Goal: Entertainment & Leisure: Consume media (video, audio)

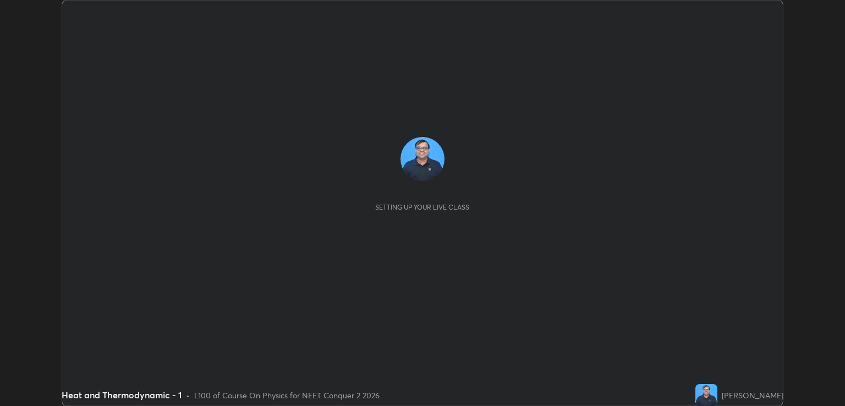
scroll to position [406, 845]
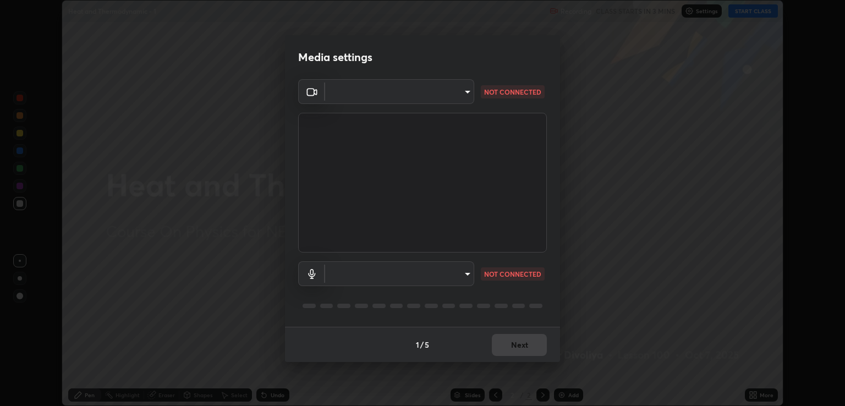
type input "ecbdbd44a66272db987f9f12271ef5319a85e28cdf2a8e5dd884bc8ad31297da"
type input "641fb1797ef8f9550b7f0158b383ff89036df526a4b0c4fe678c68e459c52791"
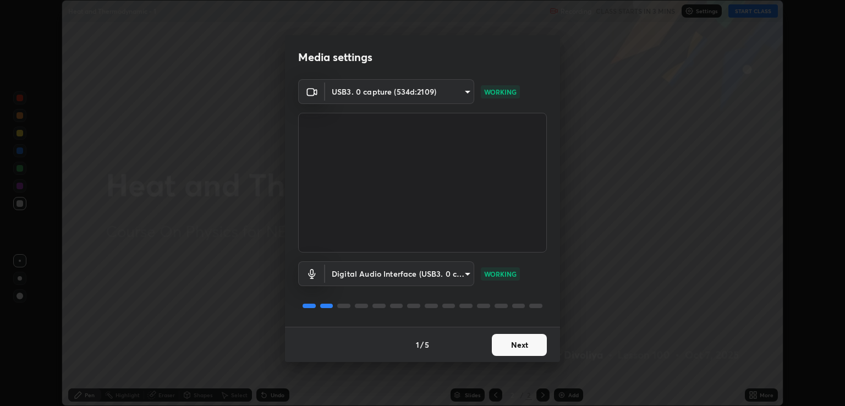
click at [516, 348] on button "Next" at bounding box center [519, 345] width 55 height 22
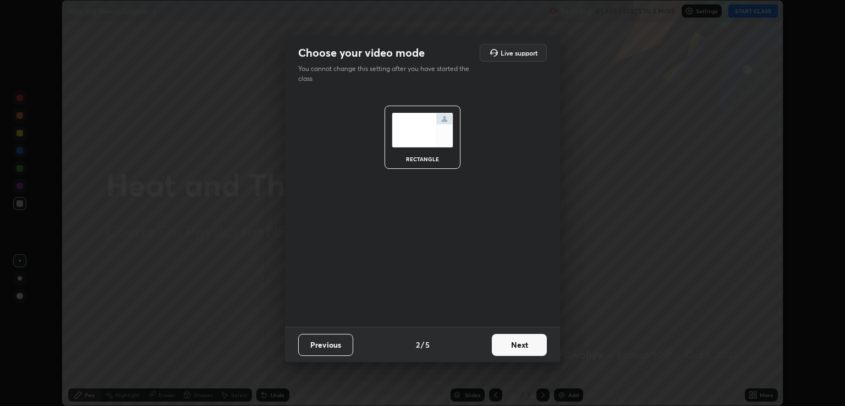
click at [519, 346] on button "Next" at bounding box center [519, 345] width 55 height 22
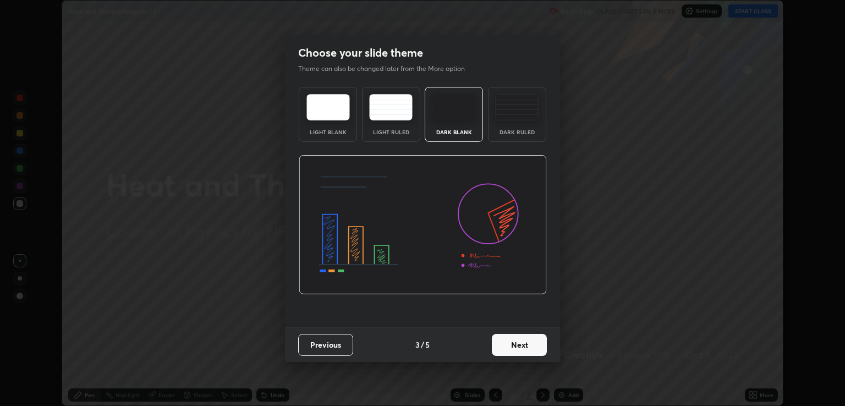
click at [521, 347] on button "Next" at bounding box center [519, 345] width 55 height 22
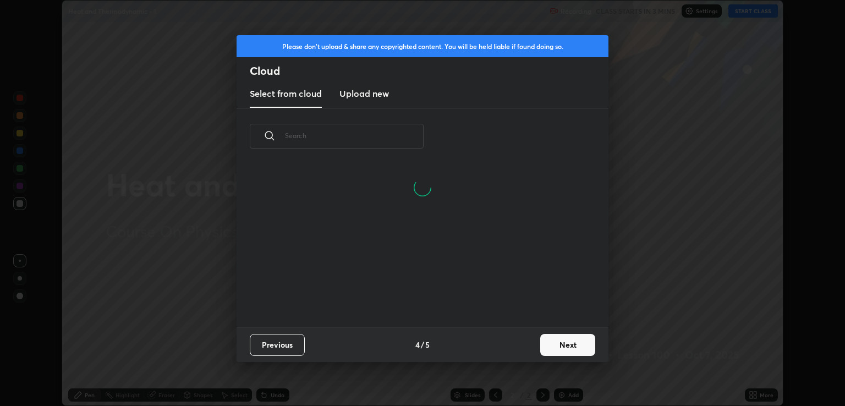
click at [550, 343] on button "Next" at bounding box center [567, 345] width 55 height 22
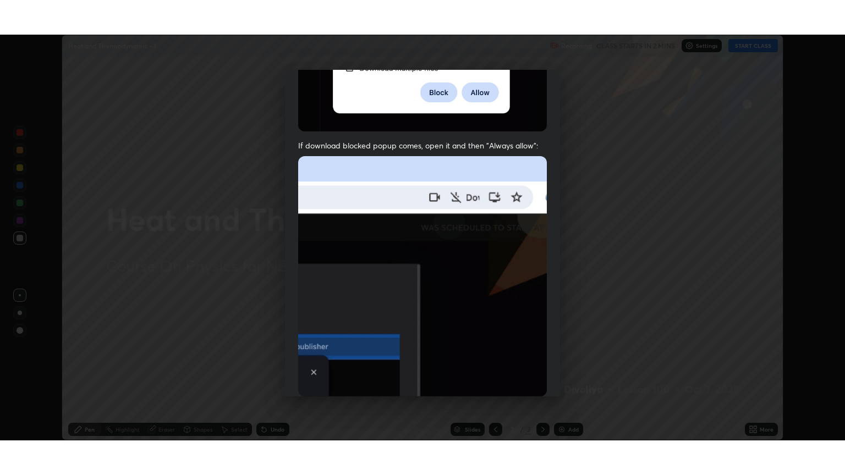
scroll to position [223, 0]
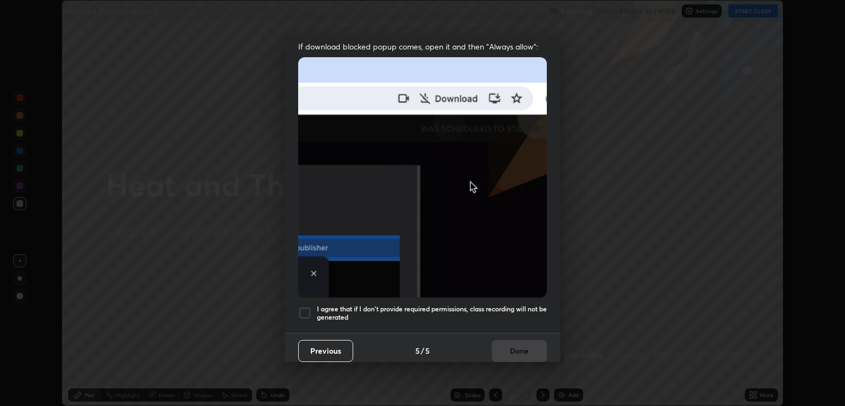
click at [365, 305] on h5 "I agree that if I don't provide required permissions, class recording will not …" at bounding box center [432, 313] width 230 height 17
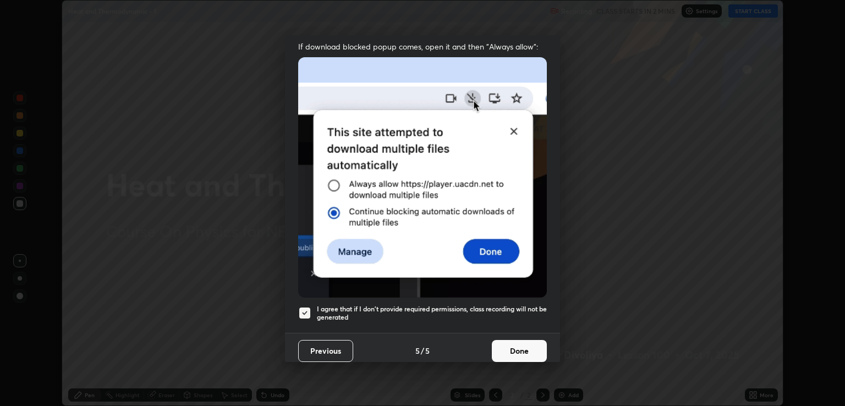
click at [515, 346] on button "Done" at bounding box center [519, 351] width 55 height 22
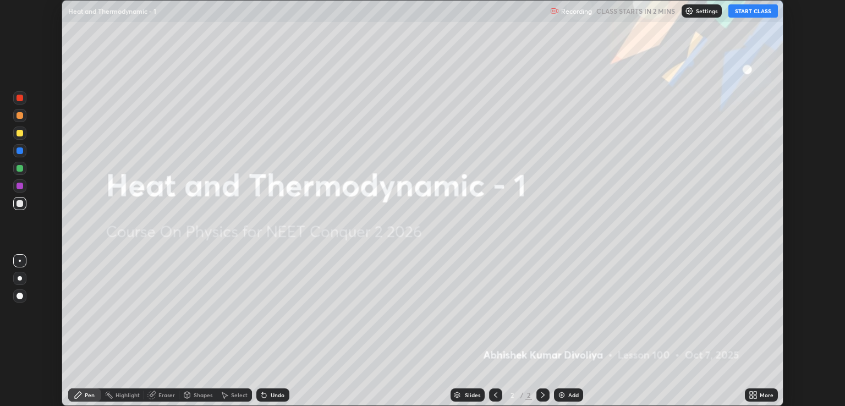
click at [751, 393] on icon at bounding box center [751, 393] width 3 height 3
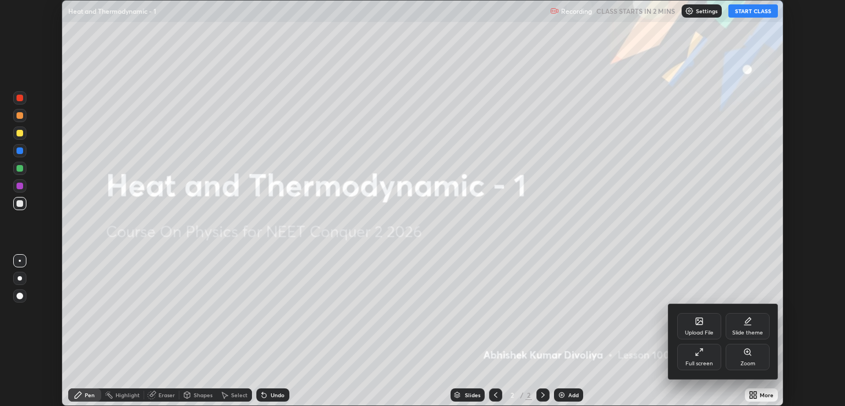
click at [707, 359] on div "Full screen" at bounding box center [699, 357] width 44 height 26
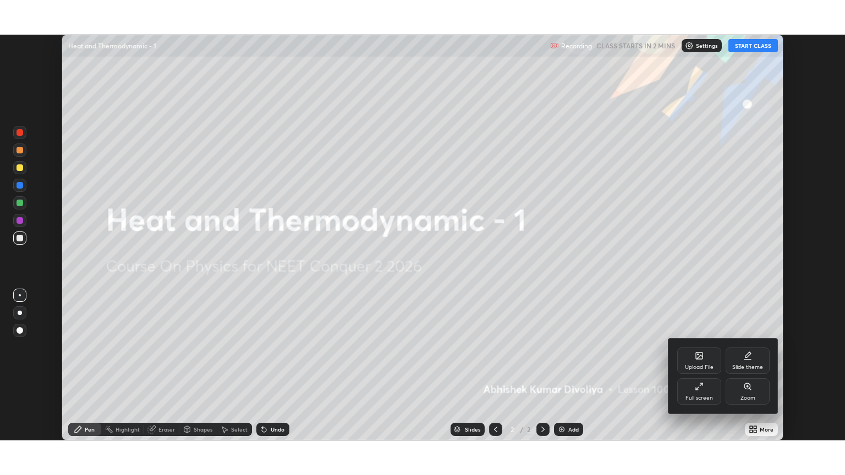
scroll to position [475, 845]
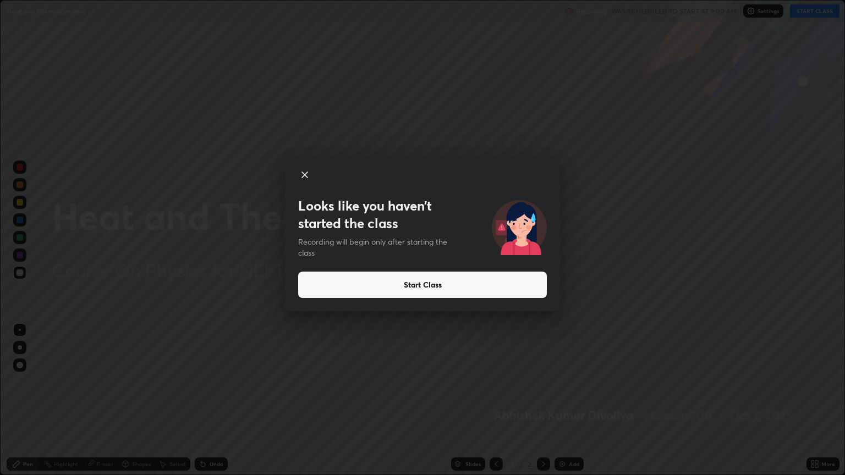
click at [493, 286] on button "Start Class" at bounding box center [422, 285] width 249 height 26
click at [488, 286] on button "Start Class" at bounding box center [422, 285] width 249 height 26
click at [401, 280] on button "Start Class" at bounding box center [422, 285] width 249 height 26
click at [306, 176] on icon at bounding box center [305, 175] width 6 height 6
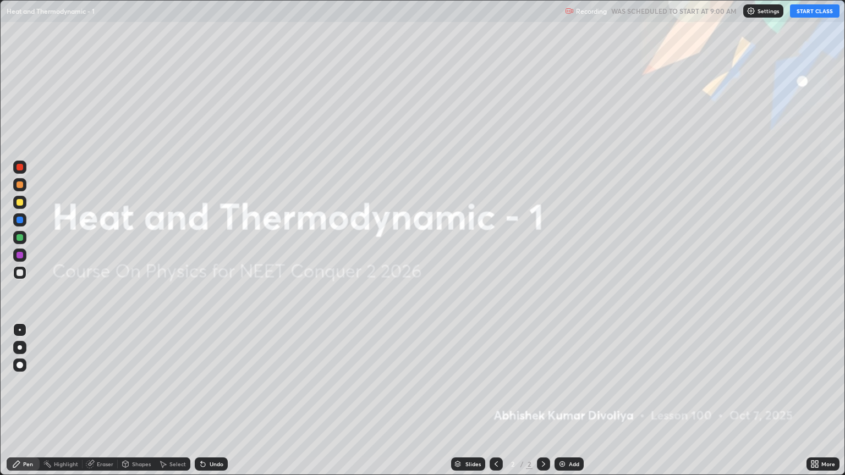
click at [817, 10] on button "START CLASS" at bounding box center [815, 10] width 50 height 13
click at [20, 364] on div at bounding box center [20, 365] width 7 height 7
click at [22, 203] on div at bounding box center [20, 202] width 7 height 7
click at [564, 406] on img at bounding box center [562, 464] width 9 height 9
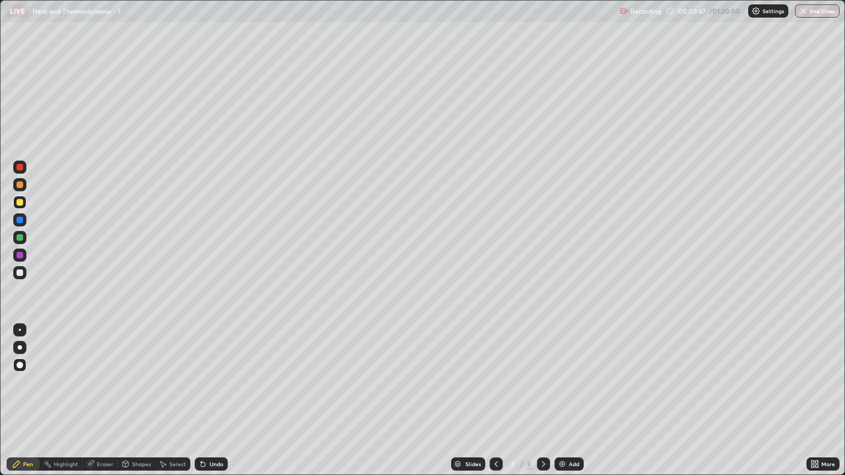
click at [20, 238] on div at bounding box center [20, 237] width 7 height 7
click at [20, 185] on div at bounding box center [20, 185] width 7 height 7
click at [20, 273] on div at bounding box center [20, 273] width 7 height 7
click at [17, 184] on div at bounding box center [20, 185] width 7 height 7
click at [109, 406] on div "Eraser" at bounding box center [105, 465] width 17 height 6
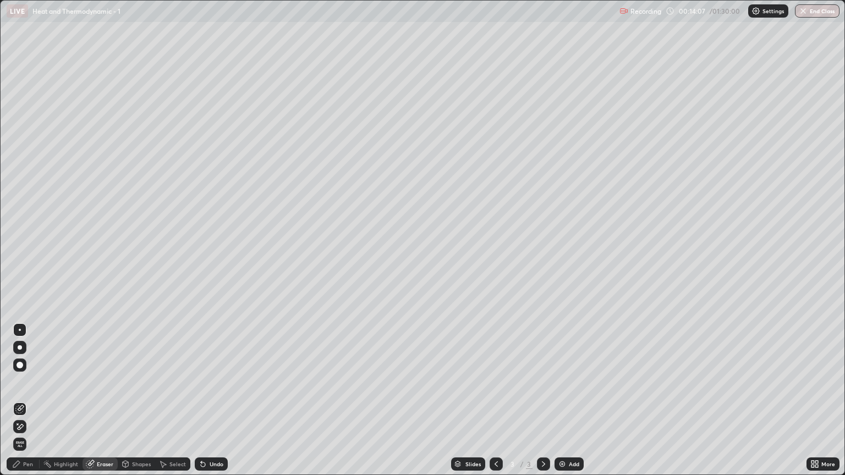
click at [27, 406] on div "Pen" at bounding box center [28, 465] width 10 height 6
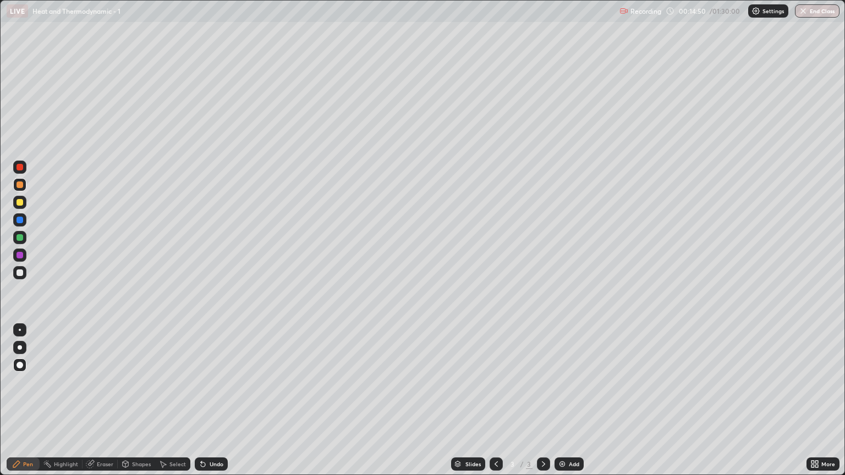
click at [567, 406] on div "Add" at bounding box center [569, 464] width 29 height 13
click at [20, 203] on div at bounding box center [20, 202] width 7 height 7
click at [26, 187] on div at bounding box center [19, 184] width 13 height 13
click at [20, 274] on div at bounding box center [20, 273] width 7 height 7
click at [25, 241] on div at bounding box center [19, 237] width 13 height 13
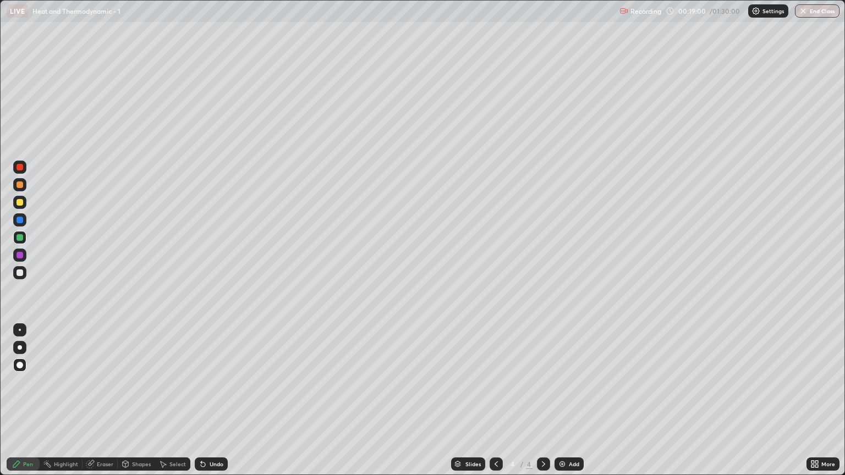
click at [569, 406] on div "Add" at bounding box center [574, 465] width 10 height 6
click at [21, 205] on div at bounding box center [20, 202] width 7 height 7
click at [139, 406] on div "Shapes" at bounding box center [141, 465] width 19 height 6
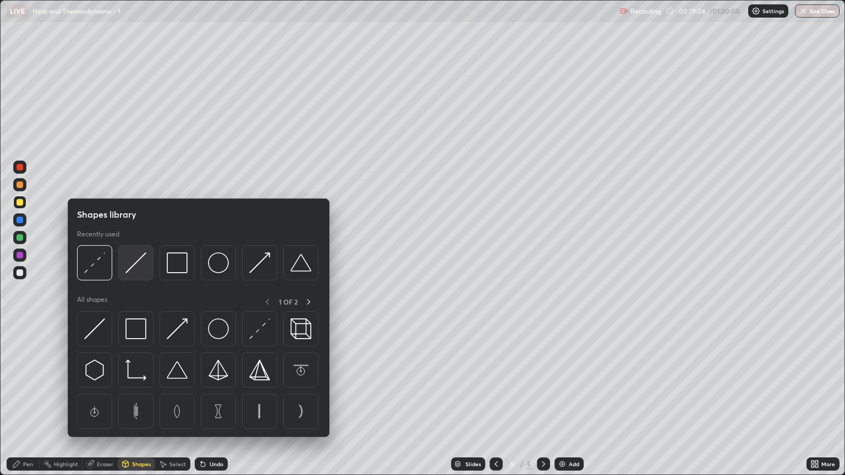
click at [142, 270] on img at bounding box center [135, 263] width 21 height 21
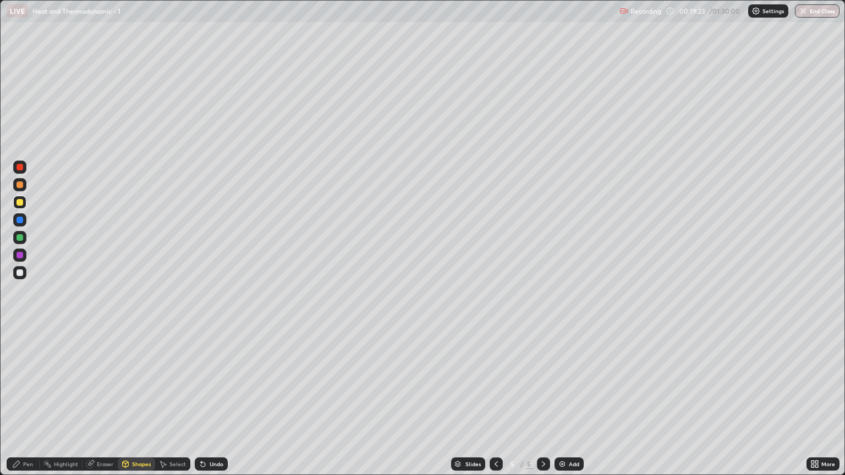
click at [32, 406] on div "Pen" at bounding box center [28, 465] width 10 height 6
click at [20, 273] on div at bounding box center [20, 273] width 7 height 7
click at [144, 406] on div "Shapes" at bounding box center [141, 465] width 19 height 6
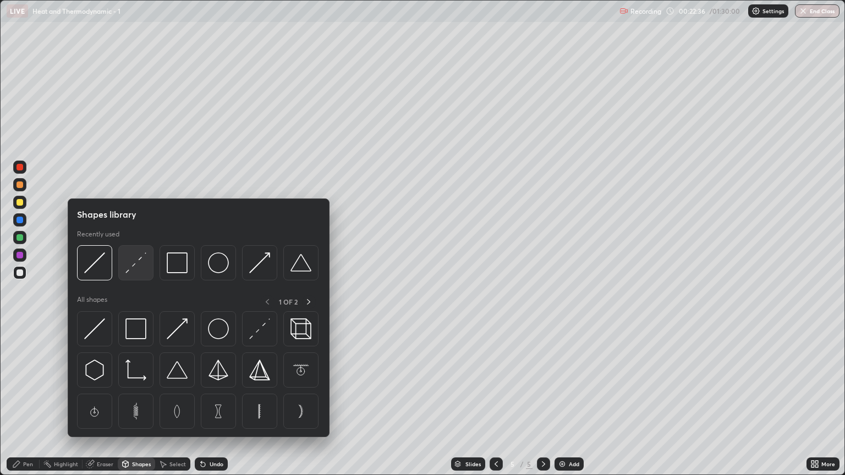
click at [145, 273] on img at bounding box center [135, 263] width 21 height 21
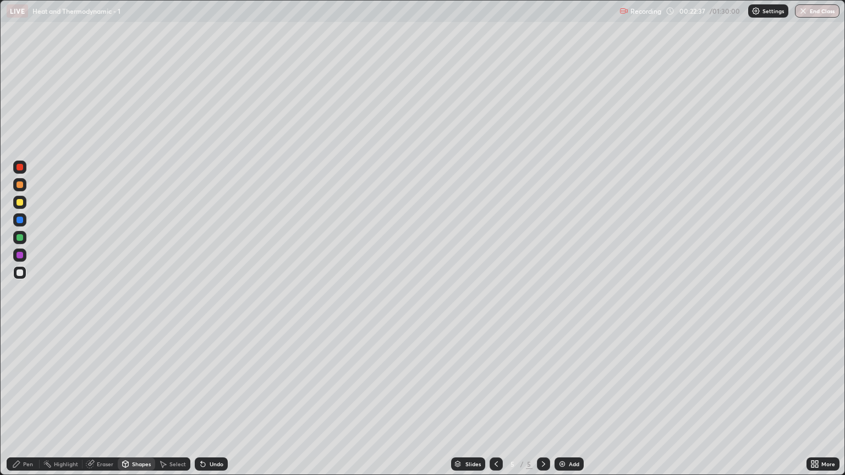
click at [23, 238] on div at bounding box center [20, 237] width 7 height 7
click at [25, 406] on div "Pen" at bounding box center [28, 465] width 10 height 6
click at [21, 188] on div at bounding box center [20, 185] width 7 height 7
click at [570, 406] on div "Add" at bounding box center [574, 465] width 10 height 6
click at [20, 203] on div at bounding box center [20, 202] width 7 height 7
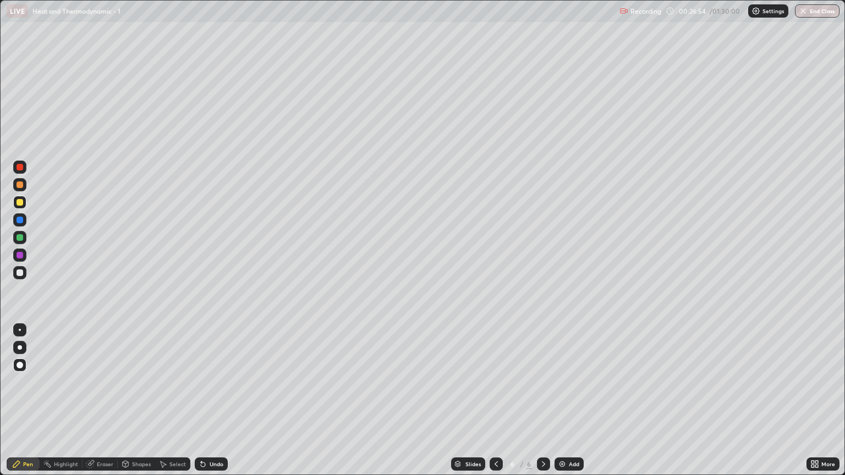
click at [220, 406] on div "Undo" at bounding box center [217, 465] width 14 height 6
click at [210, 406] on div "Undo" at bounding box center [217, 465] width 14 height 6
click at [20, 183] on div at bounding box center [20, 185] width 7 height 7
click at [567, 406] on div "Add" at bounding box center [569, 464] width 29 height 13
click at [20, 203] on div at bounding box center [20, 202] width 7 height 7
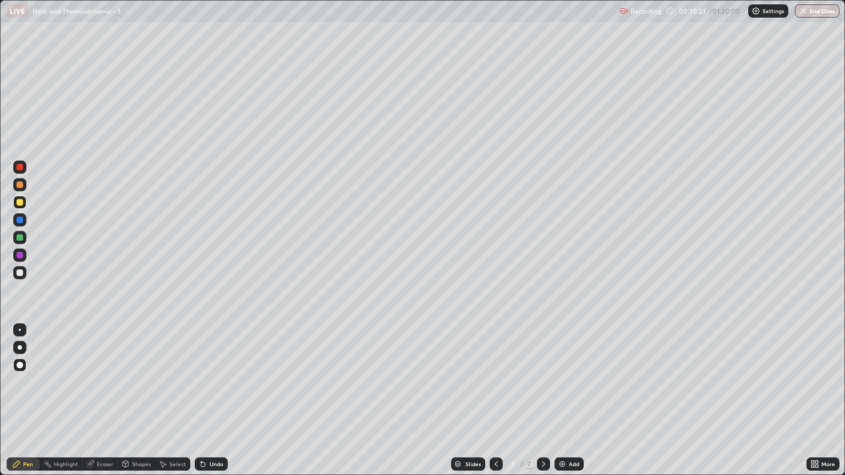
click at [19, 238] on div at bounding box center [20, 237] width 7 height 7
click at [20, 274] on div at bounding box center [20, 273] width 7 height 7
click at [570, 406] on div "Add" at bounding box center [574, 465] width 10 height 6
click at [22, 200] on div at bounding box center [20, 202] width 7 height 7
click at [20, 238] on div at bounding box center [20, 237] width 7 height 7
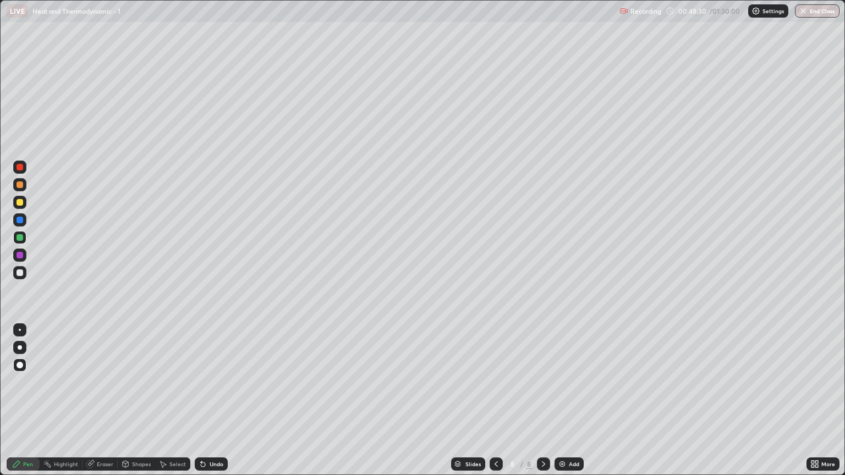
click at [20, 185] on div at bounding box center [20, 185] width 7 height 7
click at [20, 273] on div at bounding box center [20, 273] width 7 height 7
click at [21, 238] on div at bounding box center [20, 237] width 7 height 7
click at [216, 406] on div "Undo" at bounding box center [217, 465] width 14 height 6
click at [215, 406] on div "Undo" at bounding box center [217, 465] width 14 height 6
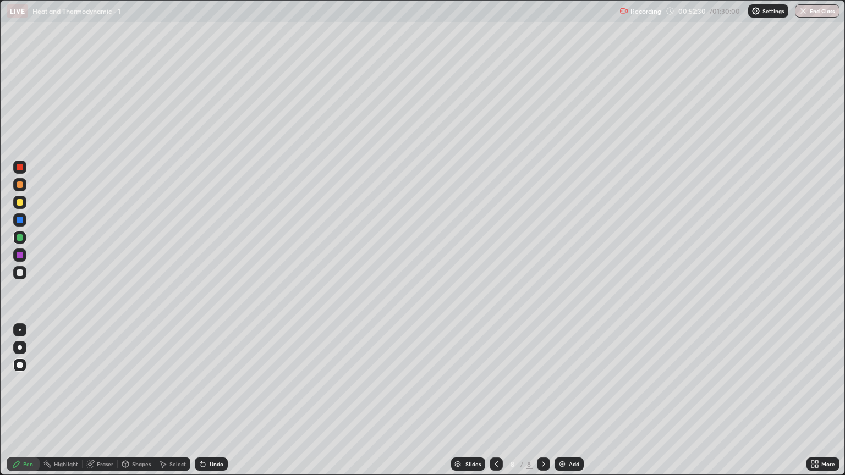
click at [215, 406] on div "Undo" at bounding box center [217, 465] width 14 height 6
click at [20, 273] on div at bounding box center [20, 273] width 7 height 7
click at [20, 186] on div at bounding box center [20, 185] width 7 height 7
click at [562, 406] on img at bounding box center [562, 464] width 9 height 9
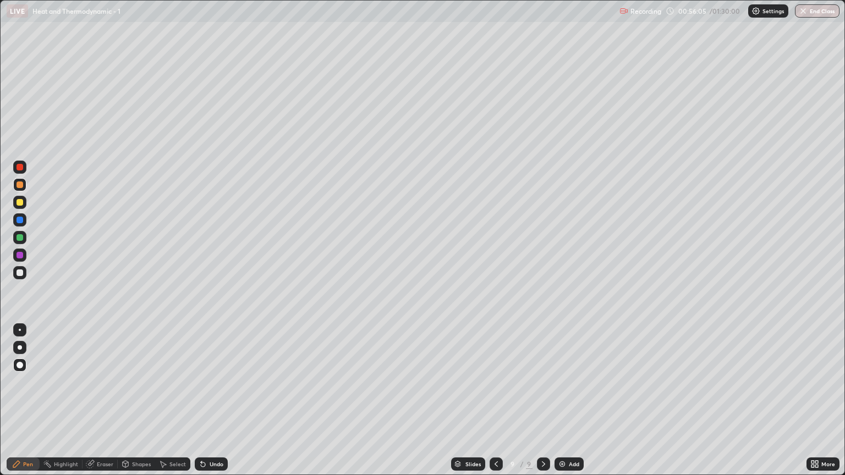
click at [20, 203] on div at bounding box center [20, 202] width 7 height 7
click at [214, 406] on div "Undo" at bounding box center [217, 465] width 14 height 6
click at [212, 406] on div "Undo" at bounding box center [217, 465] width 14 height 6
click at [211, 406] on div "Undo" at bounding box center [211, 464] width 33 height 13
click at [209, 406] on div "Undo" at bounding box center [211, 464] width 33 height 13
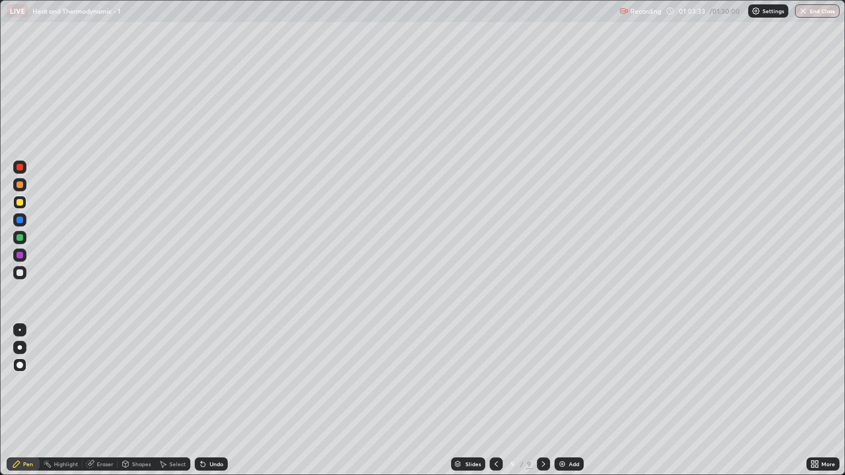
click at [209, 406] on div "Undo" at bounding box center [211, 464] width 33 height 13
click at [211, 406] on div "Undo" at bounding box center [217, 465] width 14 height 6
click at [212, 406] on div "Undo" at bounding box center [217, 465] width 14 height 6
click at [211, 406] on div "Undo" at bounding box center [217, 465] width 14 height 6
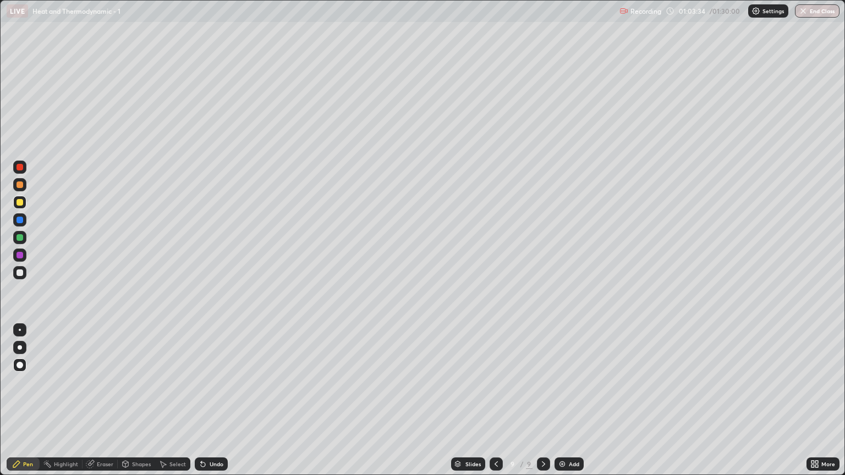
click at [213, 406] on div "Undo" at bounding box center [217, 465] width 14 height 6
click at [214, 406] on div "Undo" at bounding box center [217, 465] width 14 height 6
click at [214, 406] on div "Undo" at bounding box center [211, 464] width 33 height 13
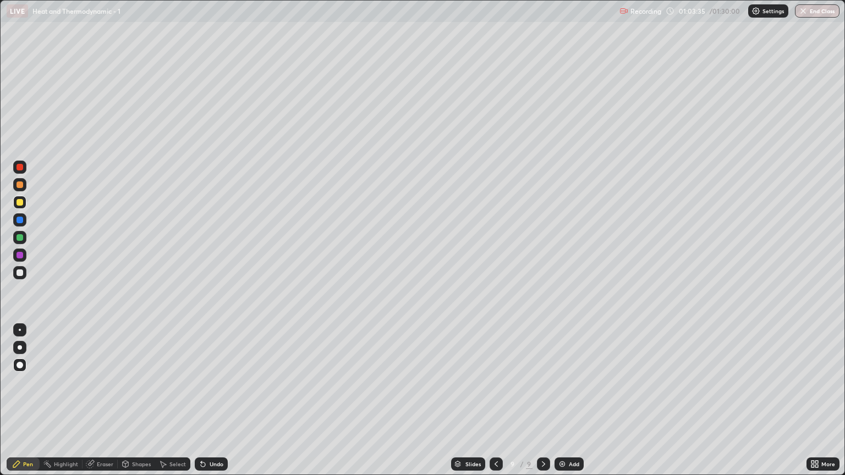
click at [212, 406] on div "Undo" at bounding box center [211, 464] width 33 height 13
click at [213, 406] on div "Undo" at bounding box center [211, 464] width 33 height 13
click at [213, 406] on div "Undo" at bounding box center [208, 464] width 37 height 22
click at [215, 406] on div "Undo" at bounding box center [208, 464] width 37 height 22
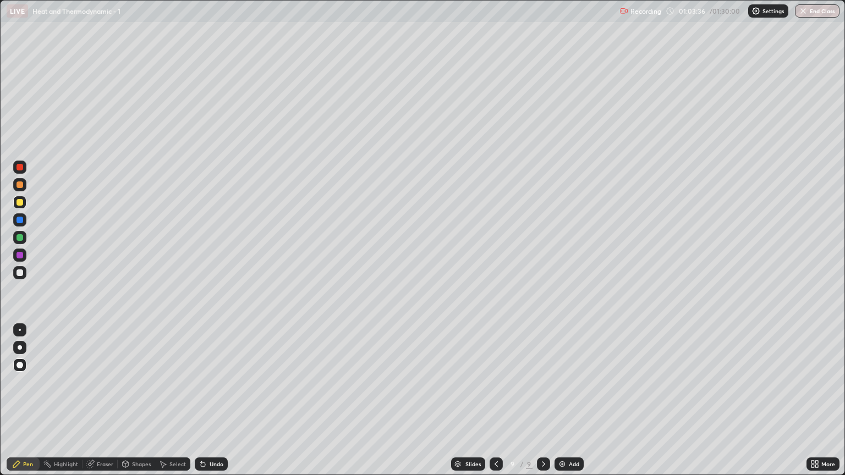
click at [214, 406] on div "Undo" at bounding box center [208, 464] width 37 height 22
click at [216, 406] on div "Undo" at bounding box center [208, 464] width 37 height 22
click at [211, 406] on div "Undo" at bounding box center [211, 464] width 33 height 13
click at [143, 406] on div "Shapes" at bounding box center [136, 464] width 37 height 13
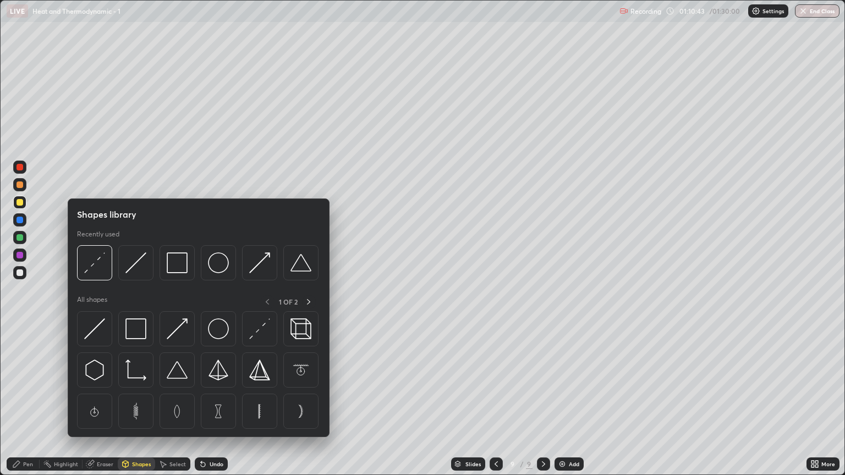
click at [19, 203] on div at bounding box center [20, 202] width 7 height 7
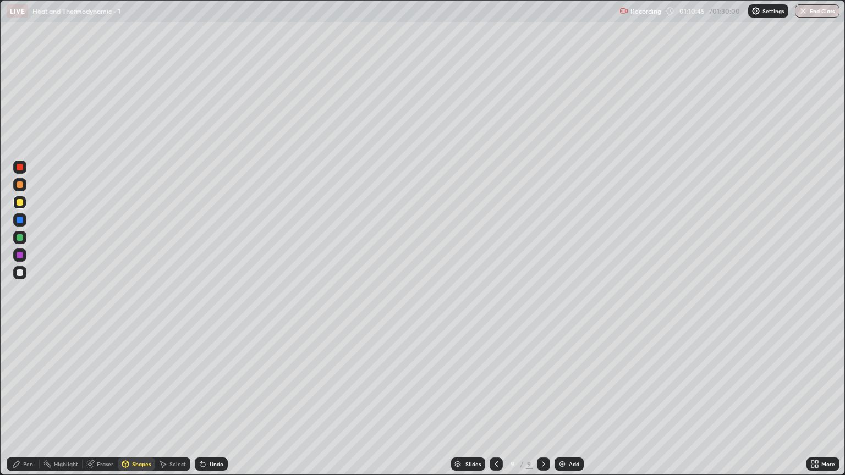
click at [133, 406] on div "Shapes" at bounding box center [141, 465] width 19 height 6
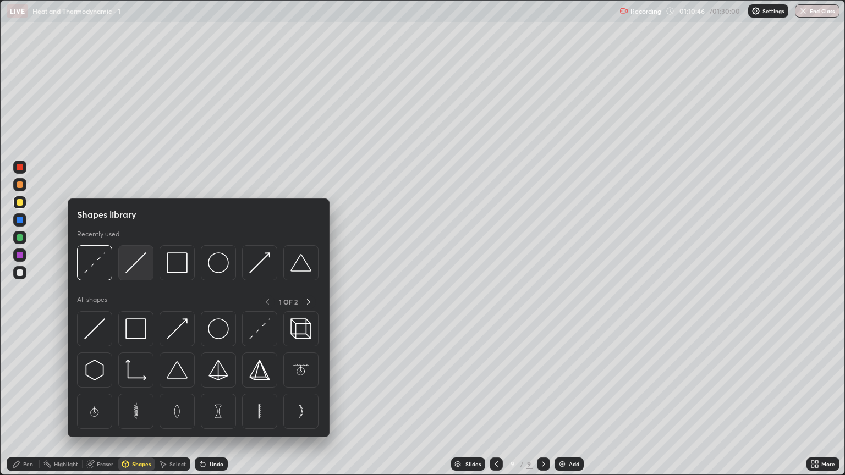
click at [141, 269] on img at bounding box center [135, 263] width 21 height 21
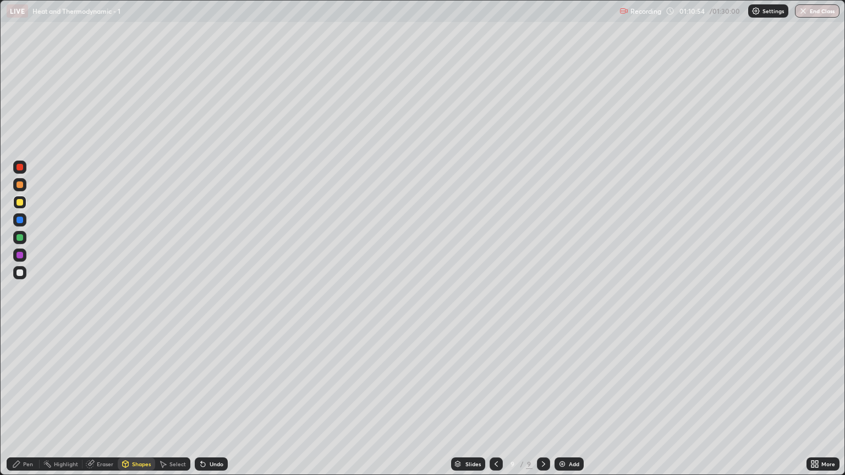
click at [26, 406] on div "Pen" at bounding box center [28, 465] width 10 height 6
click at [140, 406] on div "Shapes" at bounding box center [136, 464] width 37 height 13
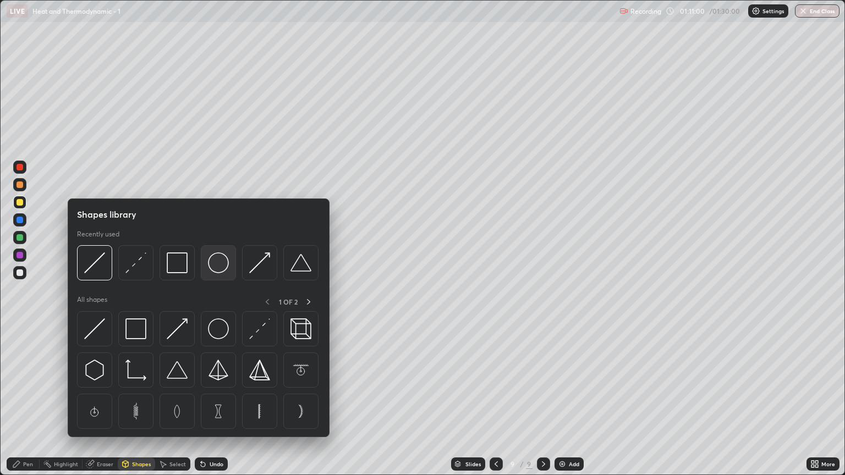
click at [220, 269] on img at bounding box center [218, 263] width 21 height 21
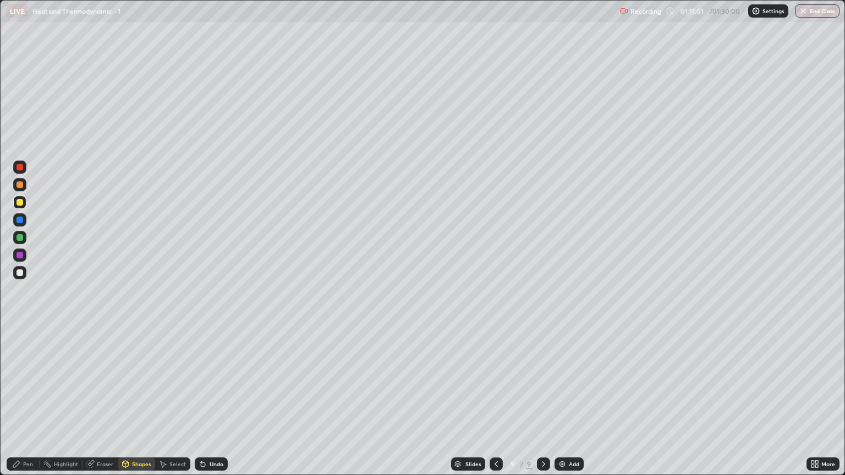
click at [23, 277] on div at bounding box center [19, 272] width 13 height 13
click at [20, 239] on div at bounding box center [20, 237] width 7 height 7
click at [210, 406] on div "Undo" at bounding box center [217, 465] width 14 height 6
click at [30, 406] on div "Pen" at bounding box center [28, 465] width 10 height 6
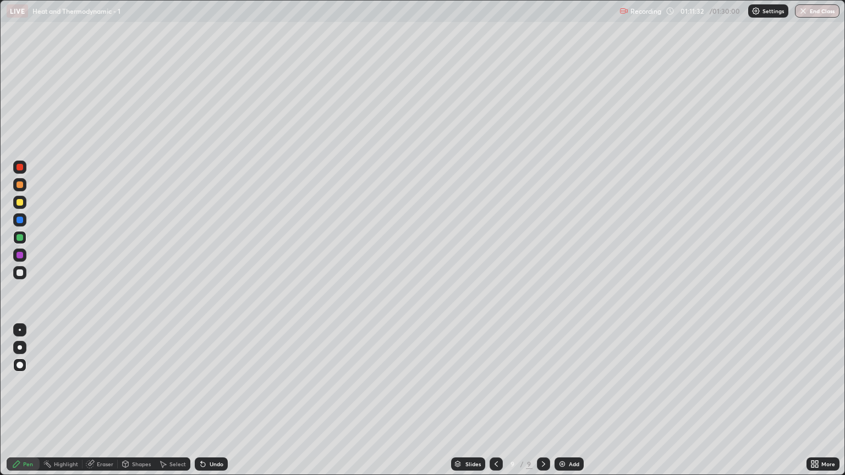
click at [141, 406] on div "Shapes" at bounding box center [141, 465] width 19 height 6
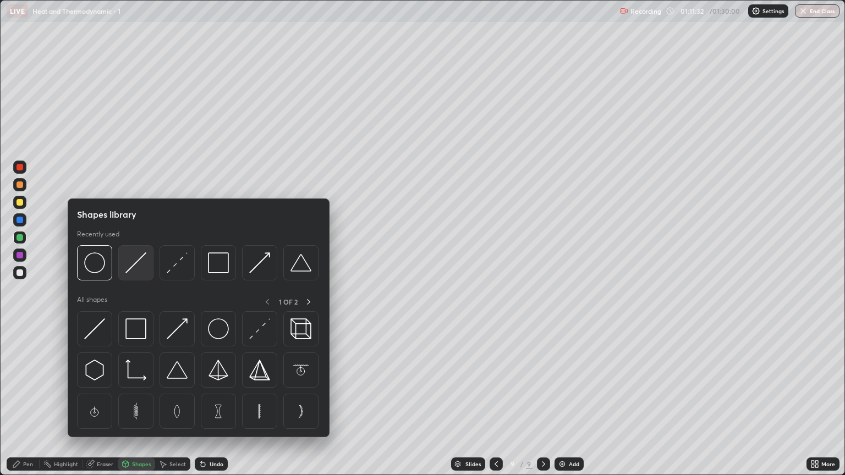
click at [138, 271] on img at bounding box center [135, 263] width 21 height 21
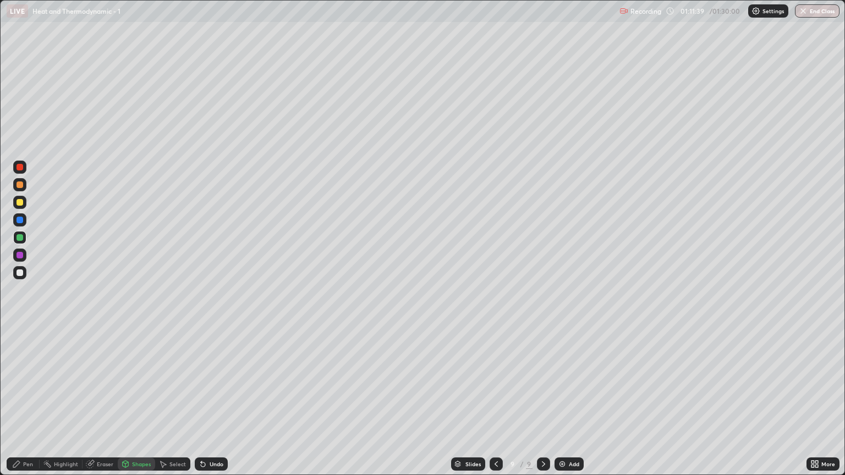
click at [27, 406] on div "Pen" at bounding box center [28, 465] width 10 height 6
click at [22, 271] on div at bounding box center [20, 273] width 7 height 7
click at [220, 406] on div "Undo" at bounding box center [217, 465] width 14 height 6
click at [220, 406] on div "Undo" at bounding box center [211, 464] width 33 height 13
click at [221, 406] on div "Undo" at bounding box center [211, 464] width 33 height 13
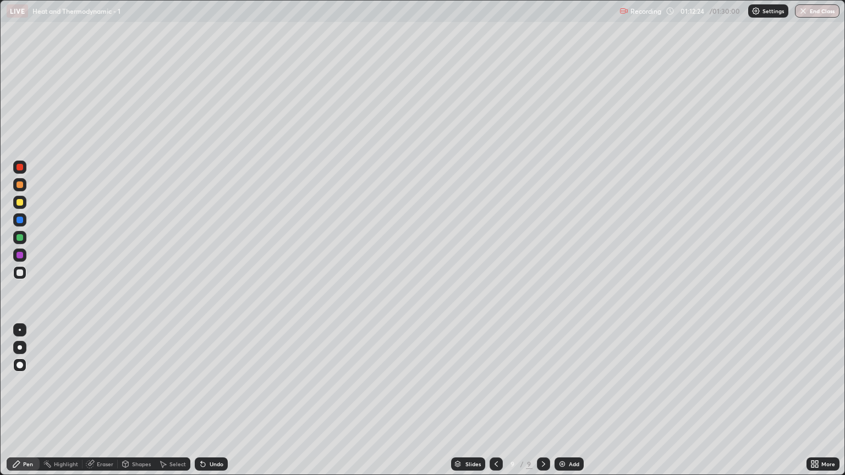
click at [222, 406] on div "Undo" at bounding box center [217, 465] width 14 height 6
click at [221, 406] on div "Undo" at bounding box center [217, 465] width 14 height 6
click at [222, 406] on div "Undo" at bounding box center [217, 465] width 14 height 6
click at [220, 406] on div "Undo" at bounding box center [217, 465] width 14 height 6
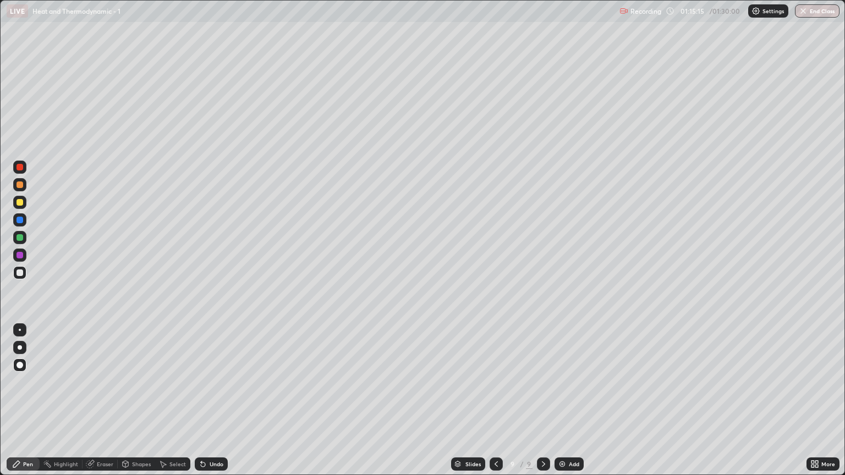
click at [20, 185] on div at bounding box center [20, 185] width 7 height 7
click at [141, 406] on div "Shapes" at bounding box center [141, 465] width 19 height 6
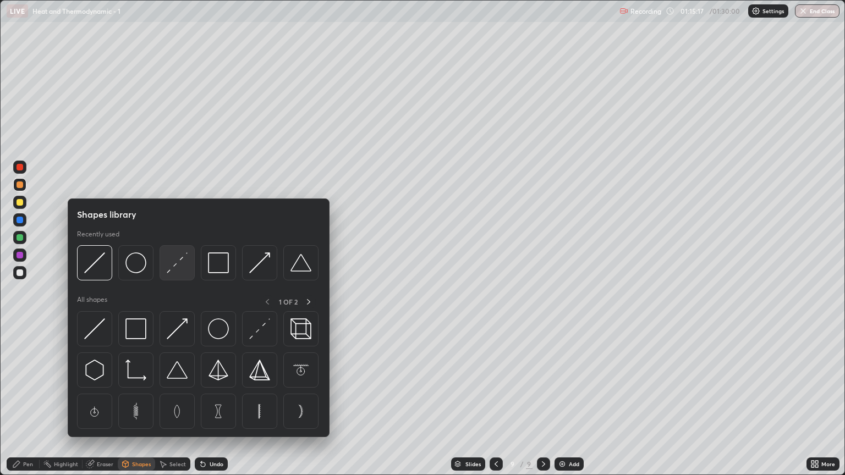
click at [176, 269] on img at bounding box center [177, 263] width 21 height 21
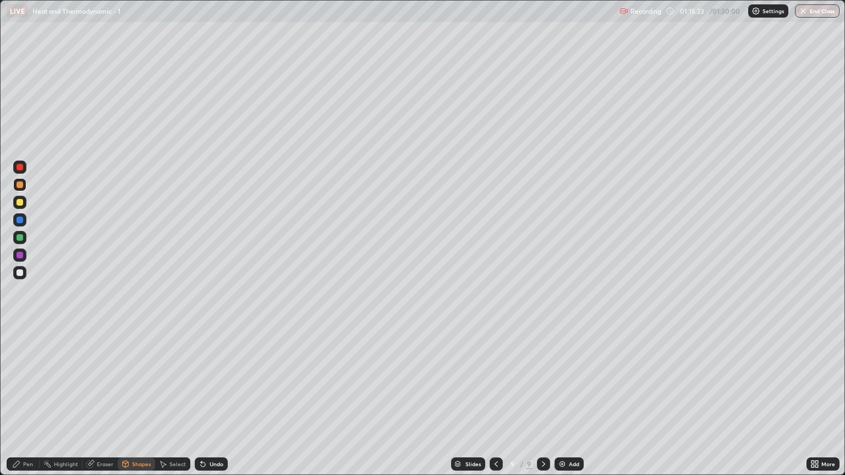
click at [29, 406] on div "Pen" at bounding box center [28, 465] width 10 height 6
click at [20, 274] on div at bounding box center [20, 273] width 7 height 7
click at [22, 240] on div at bounding box center [20, 237] width 7 height 7
click at [20, 185] on div at bounding box center [20, 185] width 7 height 7
click at [140, 406] on div "Shapes" at bounding box center [141, 465] width 19 height 6
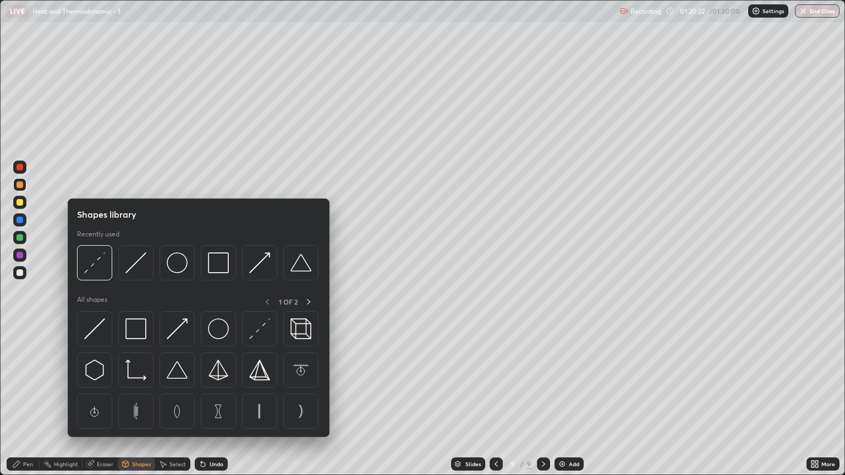
click at [141, 406] on div "Shapes" at bounding box center [136, 464] width 37 height 13
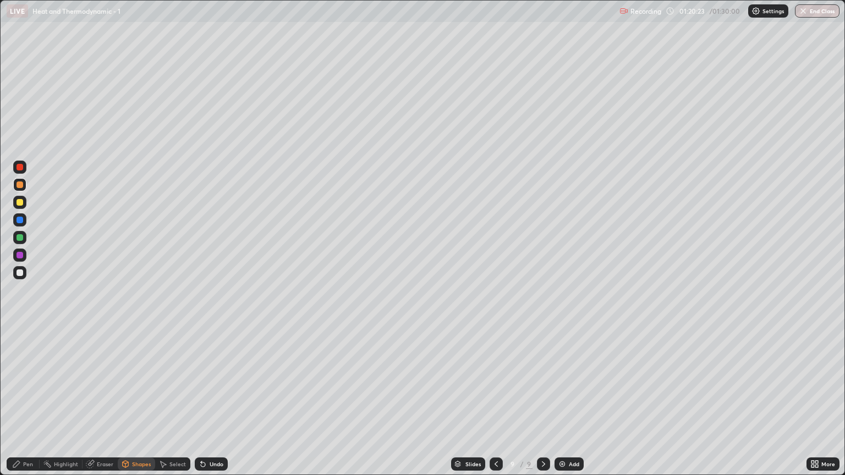
click at [139, 406] on div "Shapes" at bounding box center [141, 465] width 19 height 6
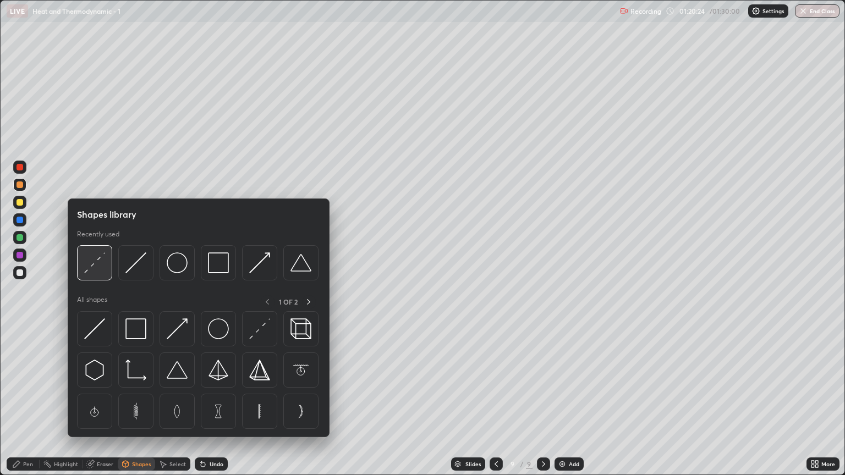
click at [99, 270] on img at bounding box center [94, 263] width 21 height 21
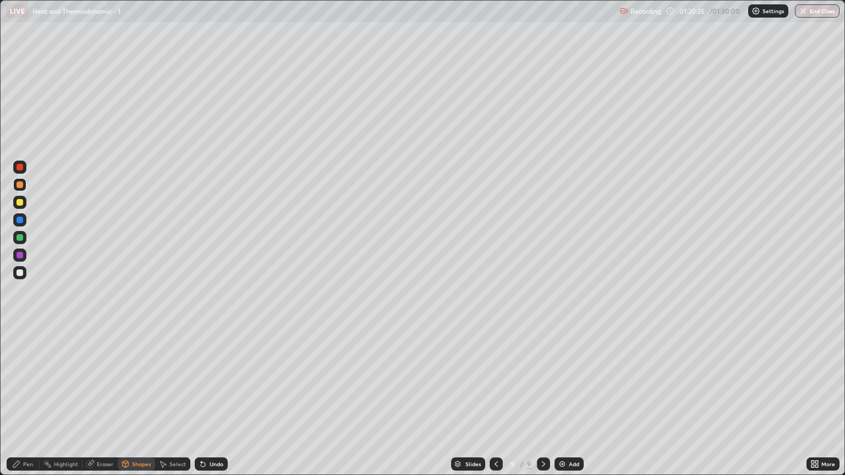
click at [21, 222] on div at bounding box center [20, 220] width 7 height 7
click at [20, 406] on icon at bounding box center [16, 464] width 9 height 9
click at [562, 406] on img at bounding box center [562, 464] width 9 height 9
click at [23, 203] on div at bounding box center [20, 202] width 7 height 7
click at [22, 275] on div at bounding box center [20, 273] width 7 height 7
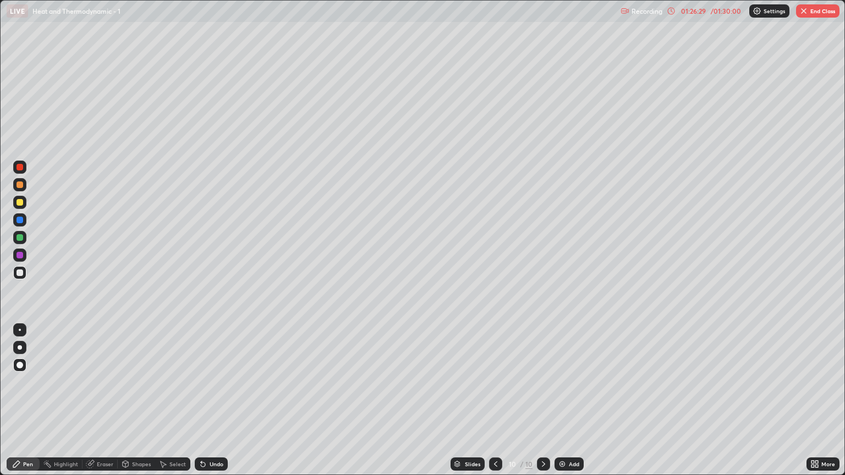
click at [112, 406] on div "Eraser" at bounding box center [100, 464] width 35 height 13
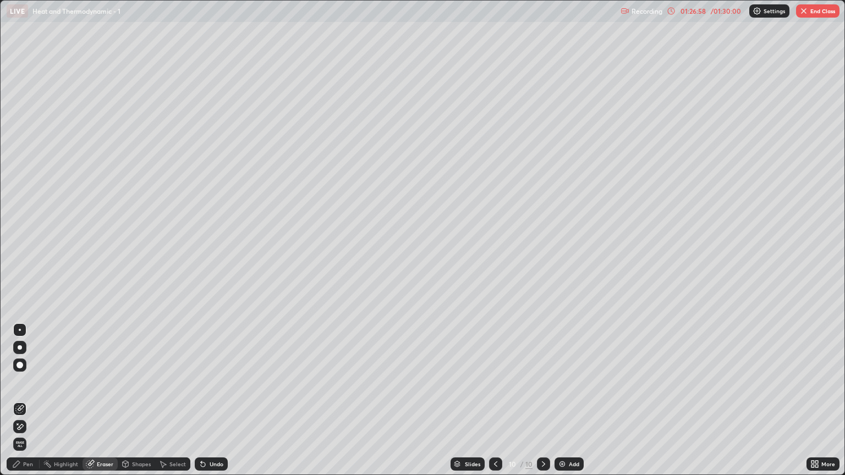
click at [25, 406] on div "Pen" at bounding box center [23, 464] width 33 height 13
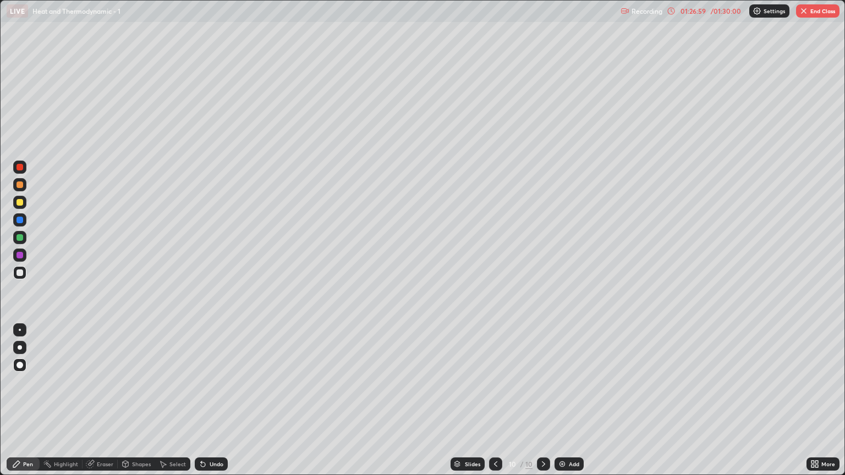
click at [20, 238] on div at bounding box center [20, 237] width 7 height 7
click at [23, 200] on div at bounding box center [20, 202] width 7 height 7
click at [140, 406] on div "Shapes" at bounding box center [141, 465] width 19 height 6
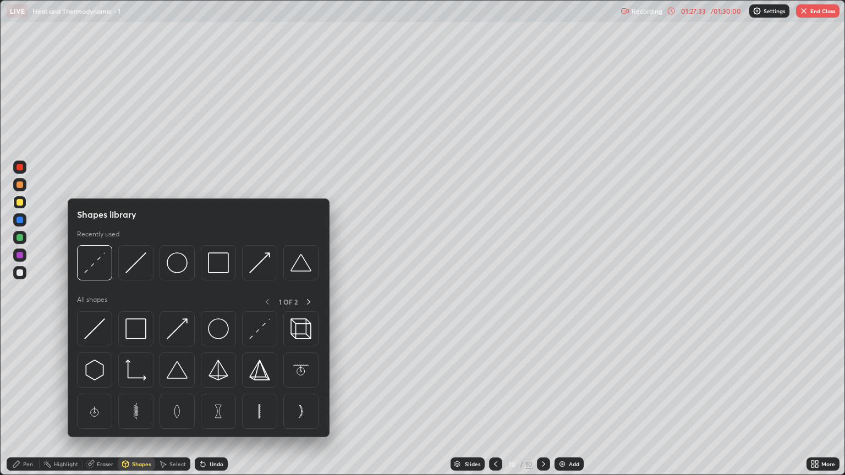
click at [31, 406] on div "Pen" at bounding box center [23, 464] width 33 height 13
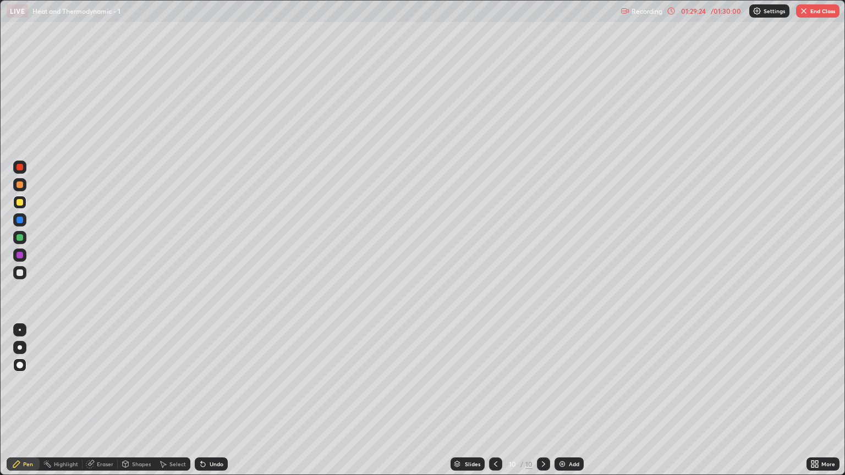
click at [817, 9] on button "End Class" at bounding box center [817, 10] width 43 height 13
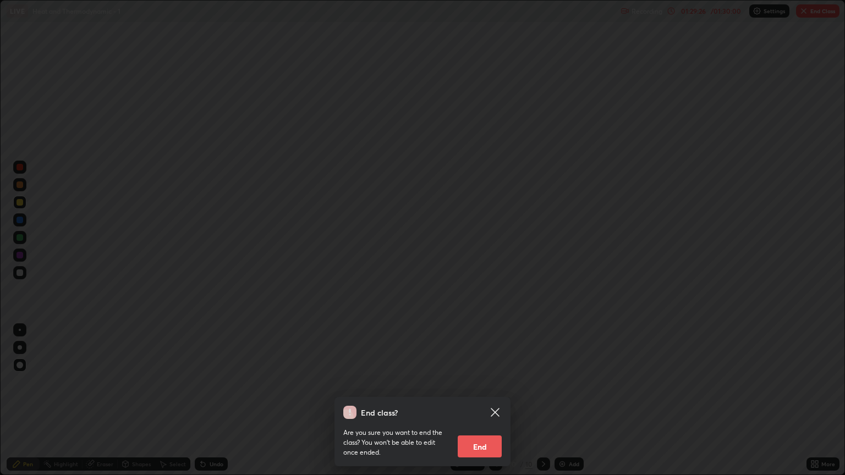
click at [477, 406] on button "End" at bounding box center [480, 447] width 44 height 22
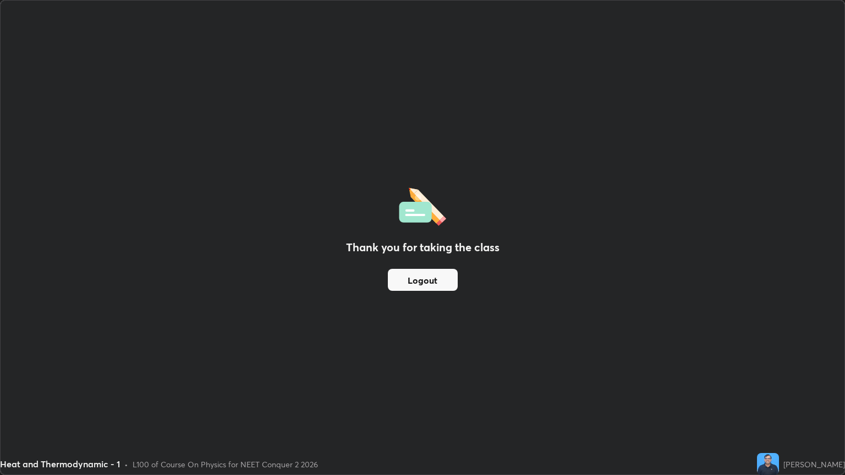
click at [431, 285] on button "Logout" at bounding box center [423, 280] width 70 height 22
